Goal: Transaction & Acquisition: Purchase product/service

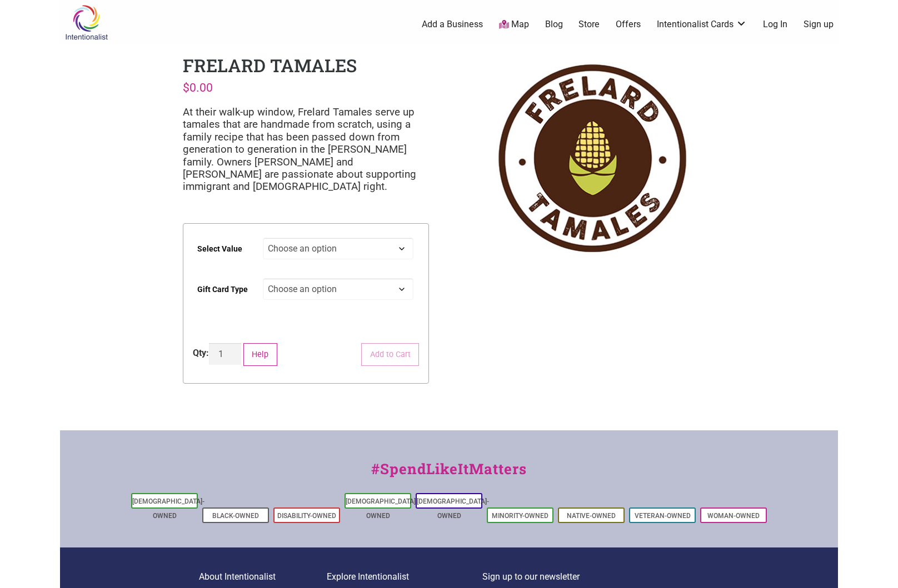
click at [292, 251] on select "Choose an option $25 $50 $100 $200 $500" at bounding box center [338, 249] width 151 height 22
click at [263, 238] on select "Choose an option $25 $50 $100 $200 $500" at bounding box center [338, 249] width 151 height 22
select select "$200"
click at [299, 290] on select "Choose an option Physical" at bounding box center [338, 289] width 151 height 22
select select "Physical"
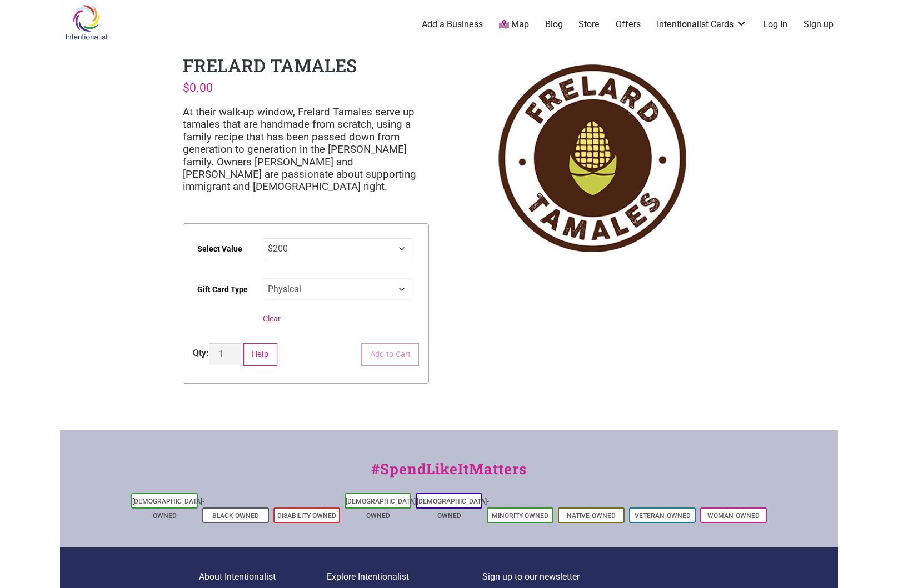
click at [263, 278] on select "Choose an option Physical" at bounding box center [338, 289] width 151 height 22
select select "$200"
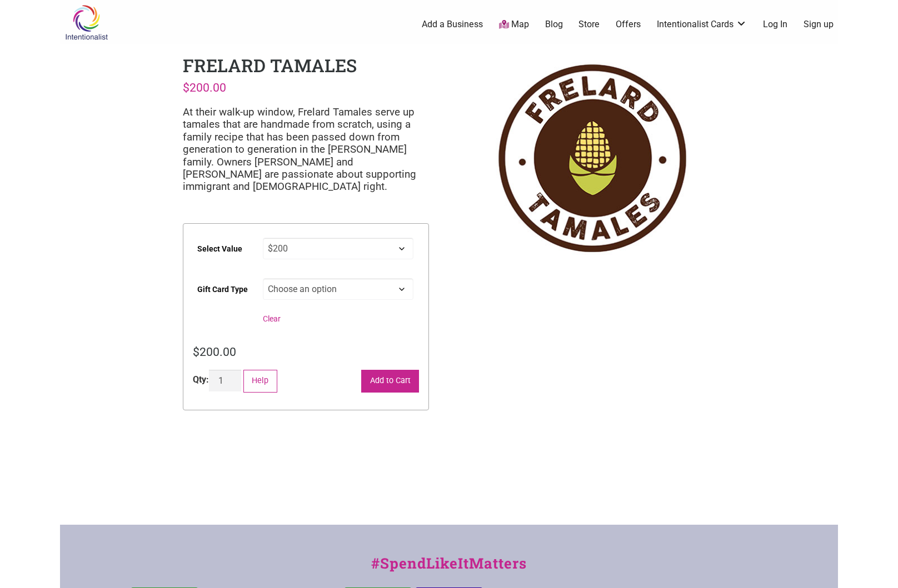
click at [399, 386] on button "Add to Cart" at bounding box center [390, 381] width 58 height 23
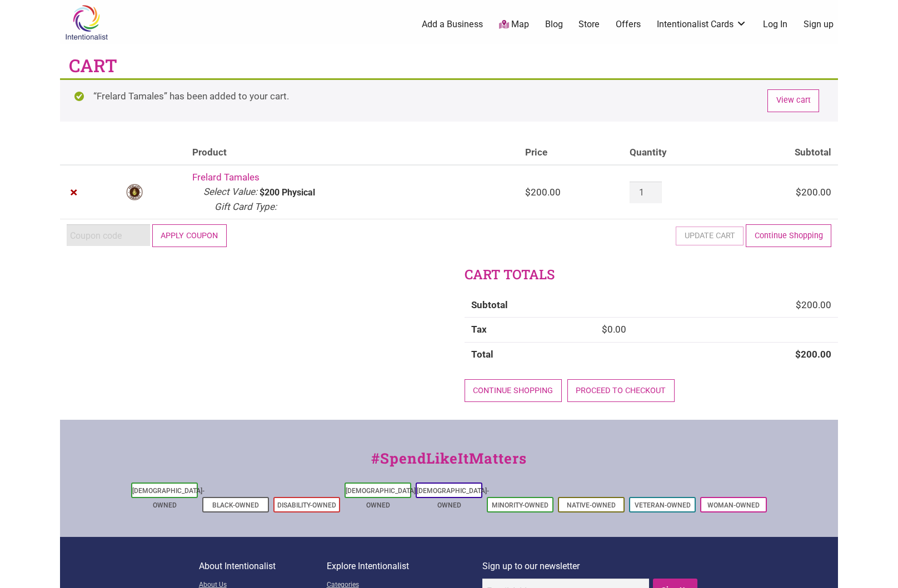
click at [81, 235] on input "Coupon:" at bounding box center [108, 235] width 83 height 22
type input "2025JUNTOS"
click at [210, 230] on button "Apply coupon" at bounding box center [189, 235] width 74 height 23
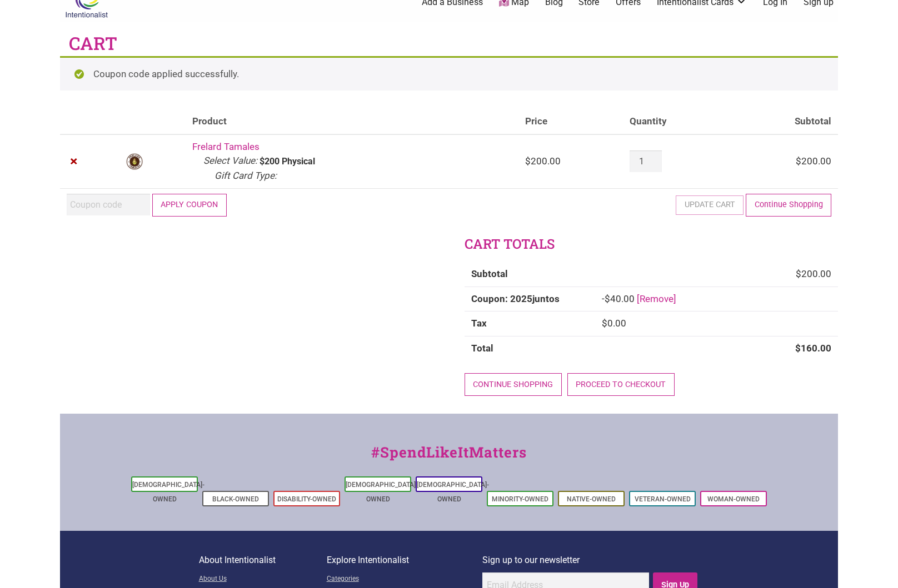
scroll to position [23, 0]
click at [625, 383] on link "Proceed to checkout" at bounding box center [620, 384] width 107 height 23
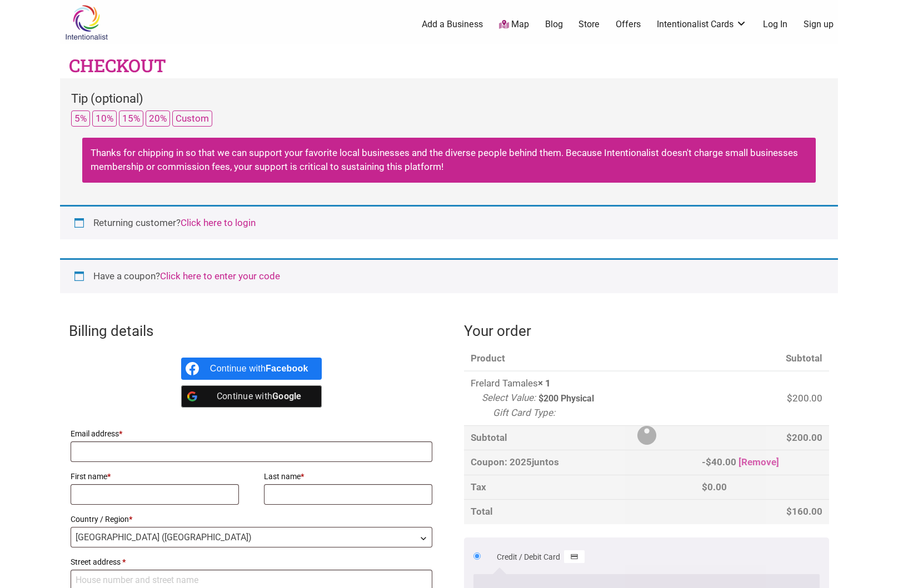
select select "WA"
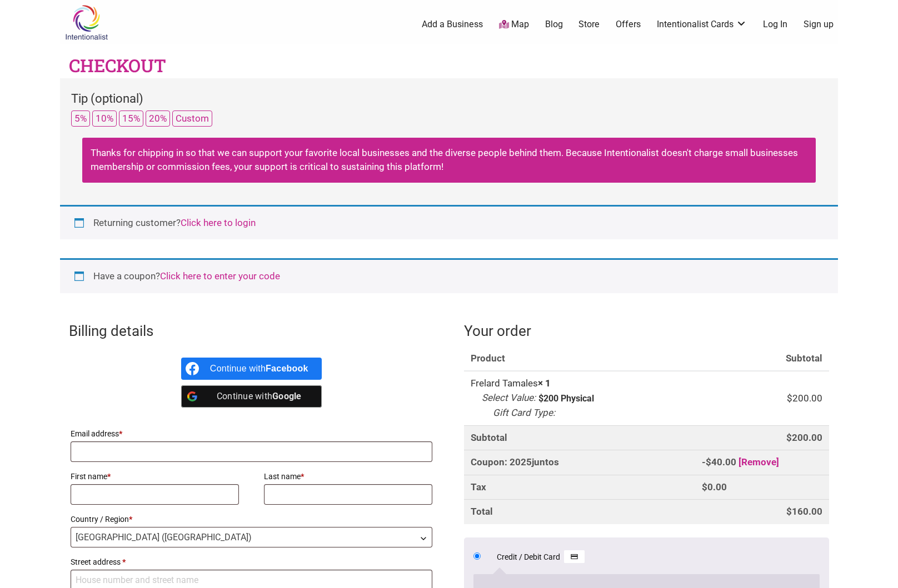
click at [222, 224] on link "Click here to login" at bounding box center [218, 222] width 75 height 11
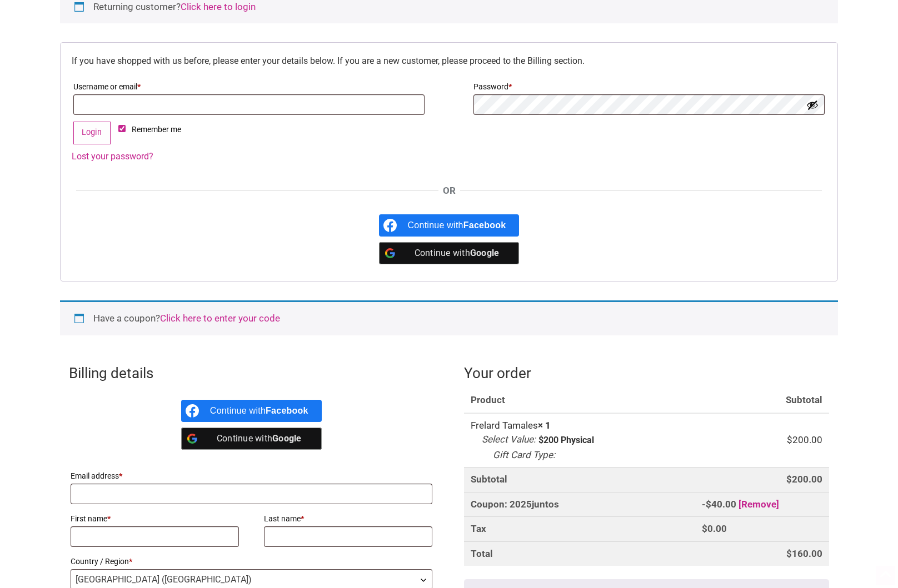
scroll to position [231, 0]
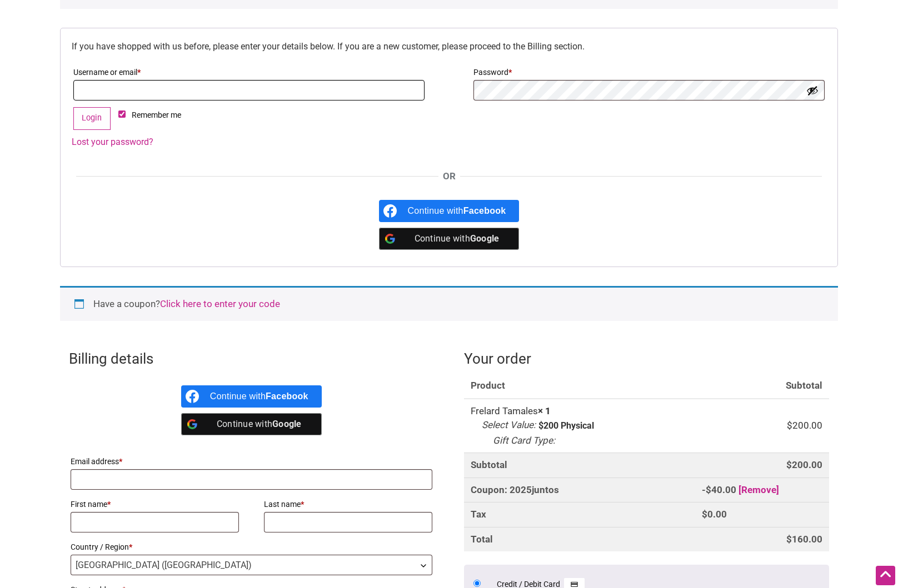
click at [151, 94] on input "Username or email * Required" at bounding box center [248, 90] width 351 height 21
type input "[PERSON_NAME][EMAIL_ADDRESS][DOMAIN_NAME]"
click at [97, 122] on button "Login" at bounding box center [91, 118] width 37 height 23
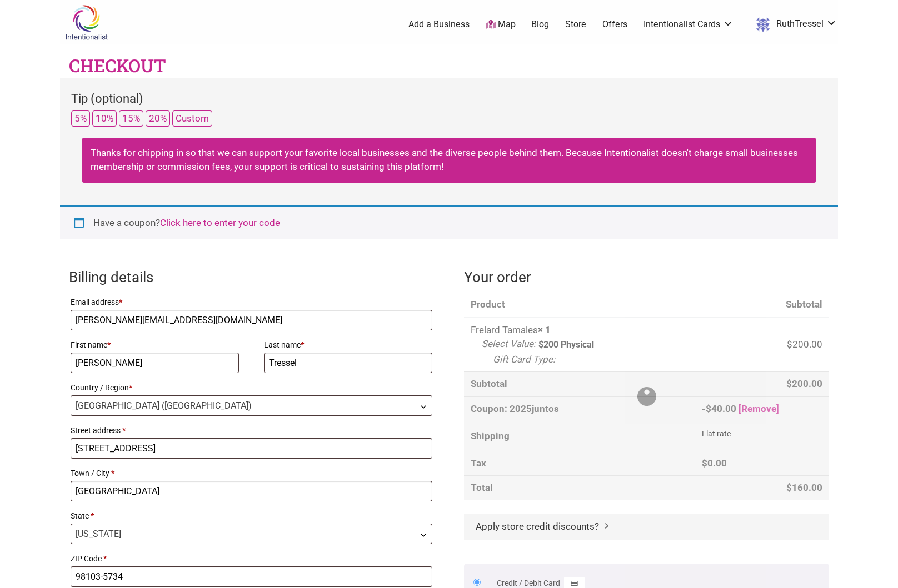
select select "WA"
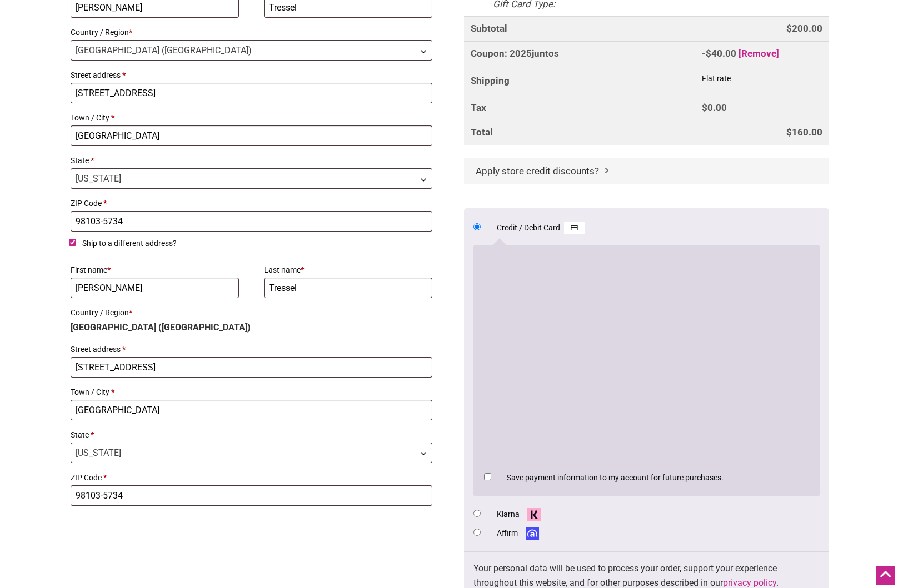
scroll to position [552, 0]
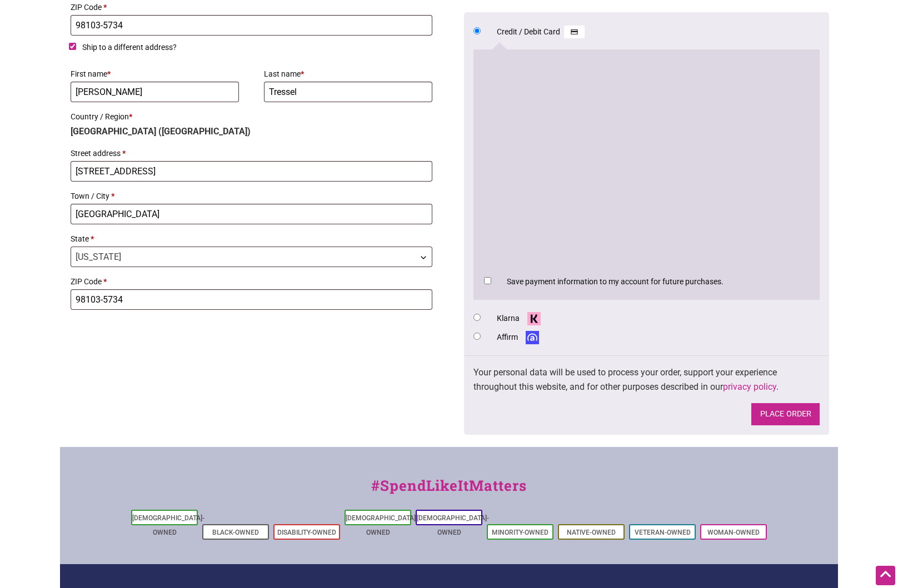
click at [785, 411] on button "Place order" at bounding box center [785, 414] width 68 height 23
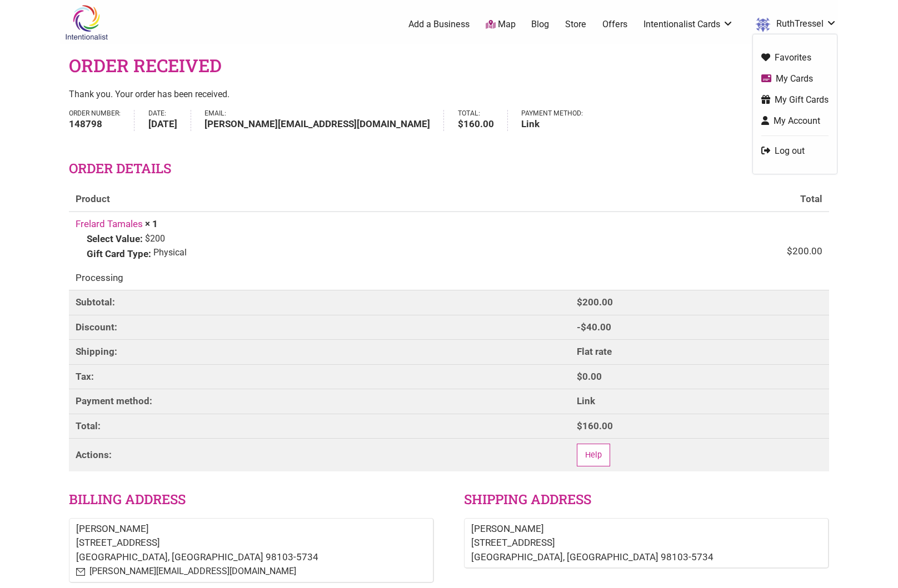
click at [785, 121] on link "My Account" at bounding box center [794, 120] width 67 height 13
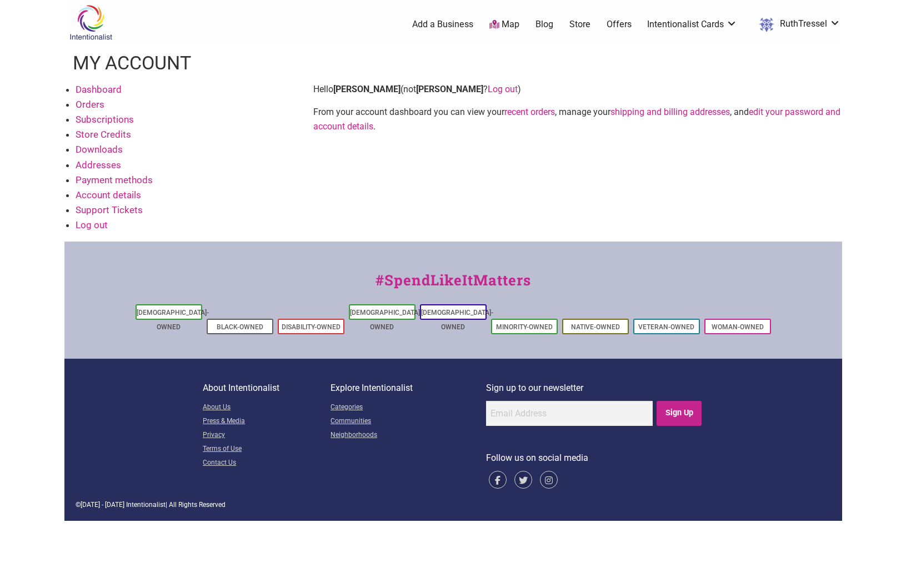
click at [111, 133] on link "Store Credits" at bounding box center [104, 134] width 56 height 11
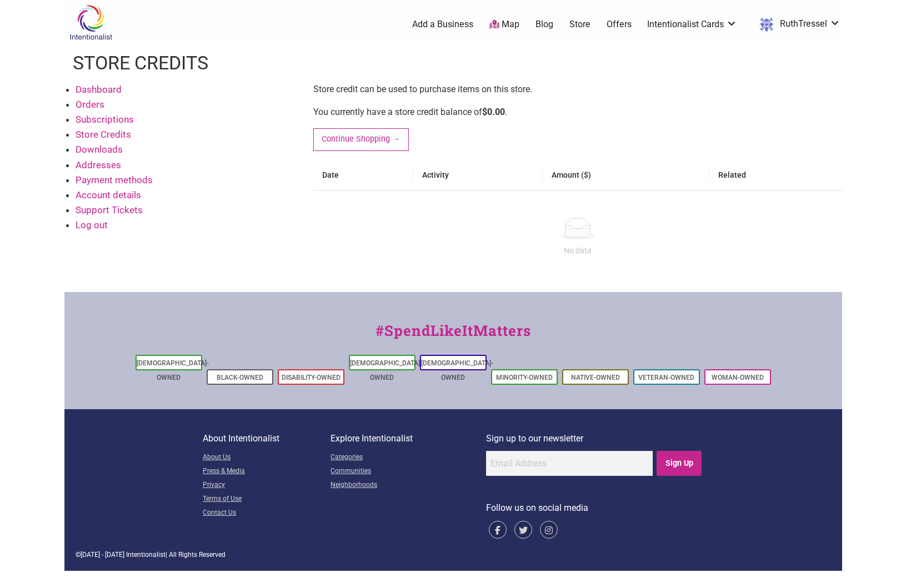
click at [93, 89] on link "Dashboard" at bounding box center [99, 89] width 46 height 11
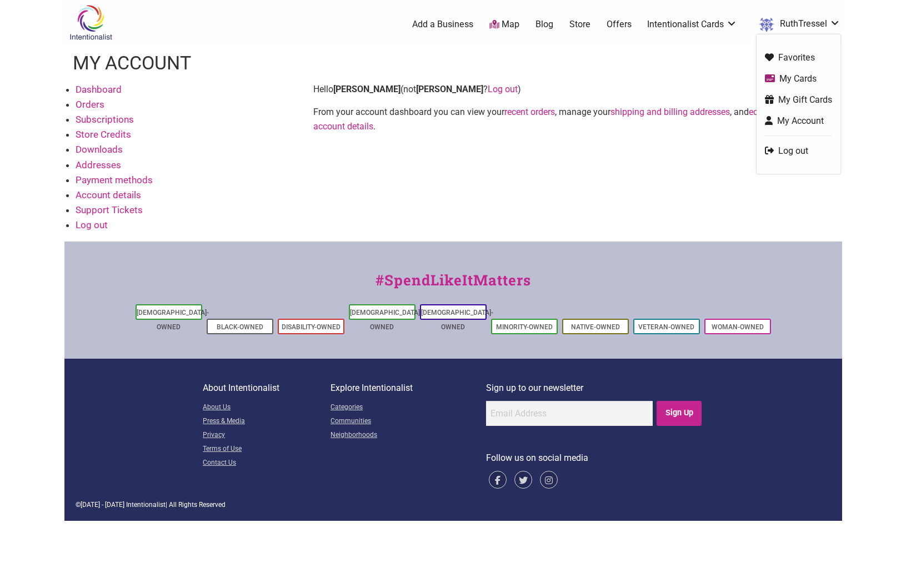
click at [793, 149] on link "Log out" at bounding box center [798, 150] width 67 height 13
